Goal: Obtain resource: Obtain resource

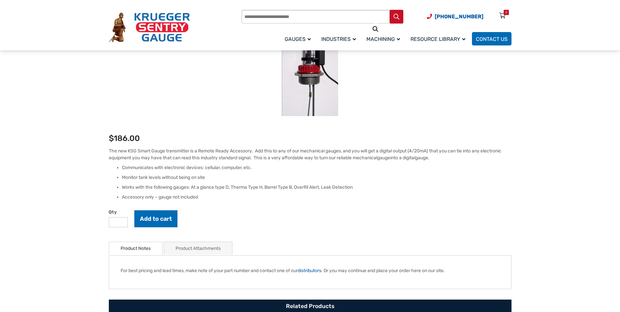
scroll to position [131, 0]
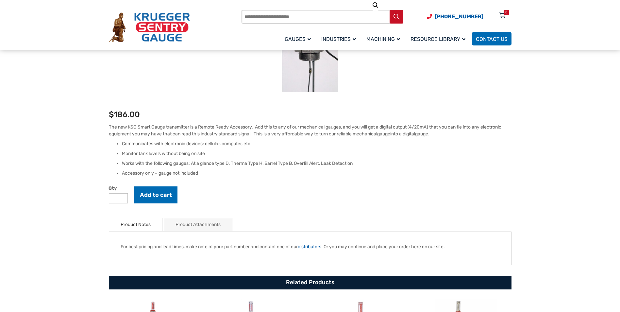
click at [202, 228] on link "Product Attachments" at bounding box center [198, 224] width 45 height 13
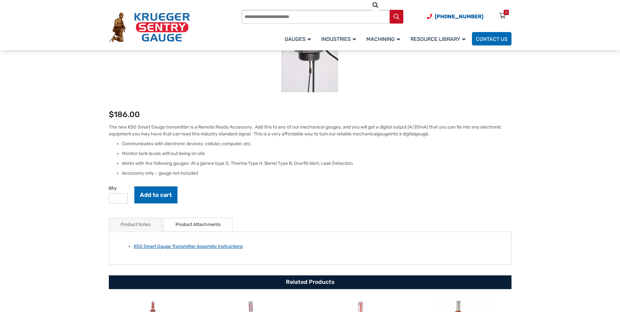
click at [199, 247] on link "KSG Smart Gauge Transmitter Assembly Instructions" at bounding box center [188, 247] width 109 height 6
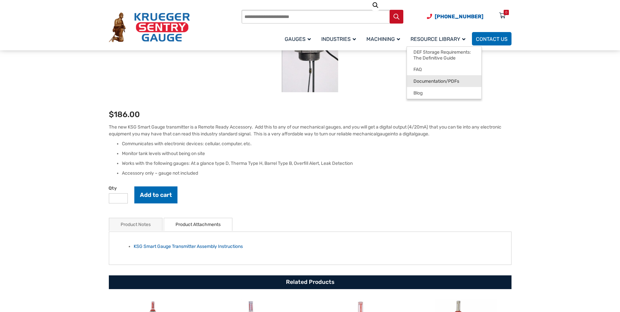
click at [432, 83] on span "Documentation/PDFs" at bounding box center [437, 81] width 46 height 6
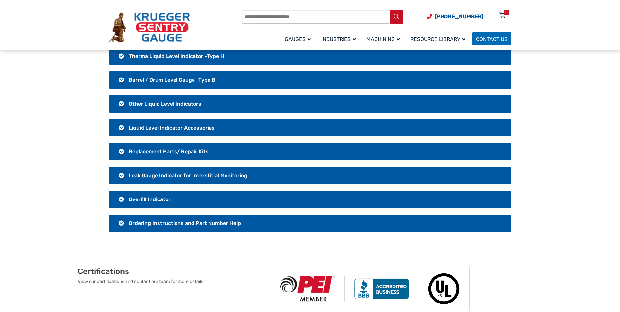
scroll to position [98, 0]
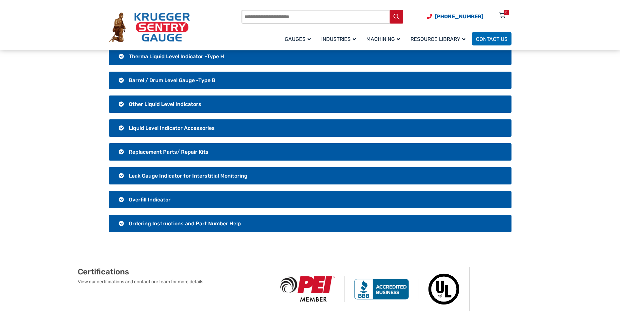
click at [174, 127] on span "Liquid Level Indicator Accessories" at bounding box center [172, 128] width 86 height 6
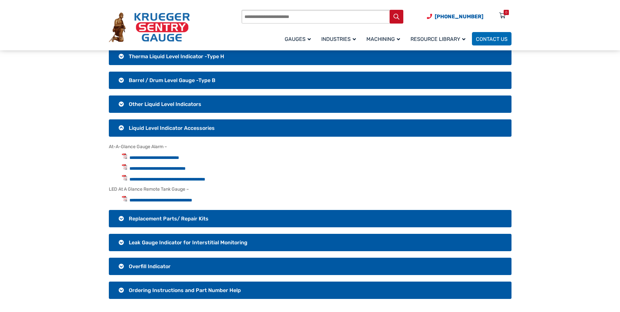
click at [159, 265] on span "Overfill Indicator" at bounding box center [150, 266] width 42 height 6
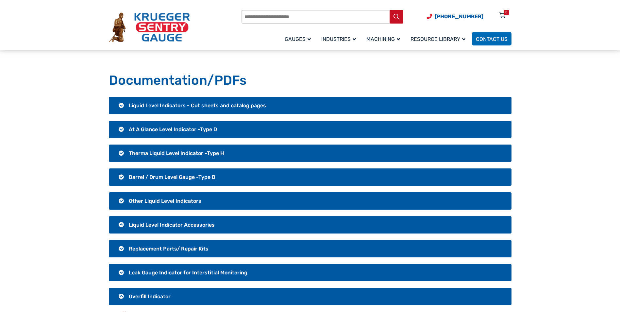
scroll to position [0, 0]
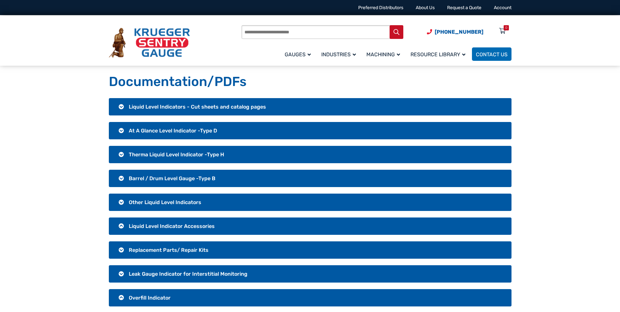
click at [200, 105] on span "Liquid Level Indicators - Cut sheets and catalog pages" at bounding box center [197, 107] width 137 height 6
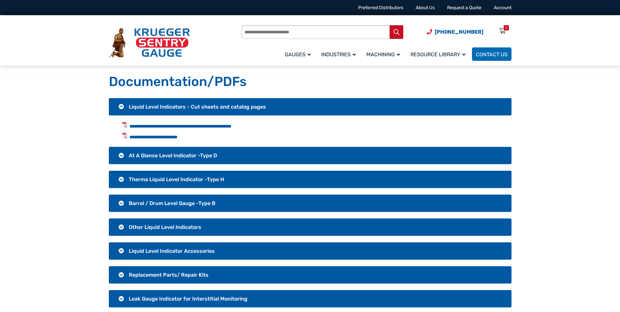
click at [201, 177] on span "Therma Liquid Level Indicator -Type H" at bounding box center [176, 179] width 95 height 6
